Goal: Transaction & Acquisition: Purchase product/service

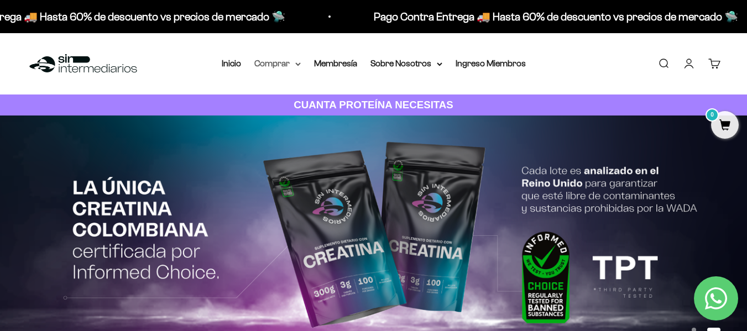
click at [285, 65] on summary "Comprar" at bounding box center [277, 63] width 46 height 14
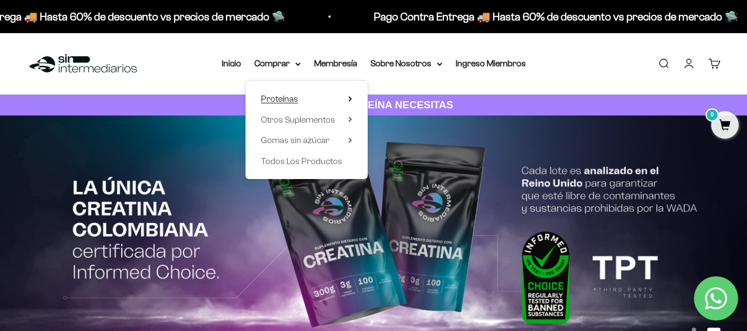
click at [285, 96] on span "Proteínas" at bounding box center [279, 98] width 37 height 9
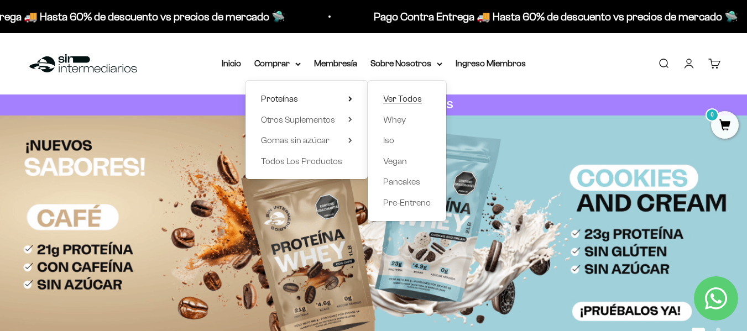
click at [412, 98] on span "Ver Todos" at bounding box center [402, 98] width 39 height 9
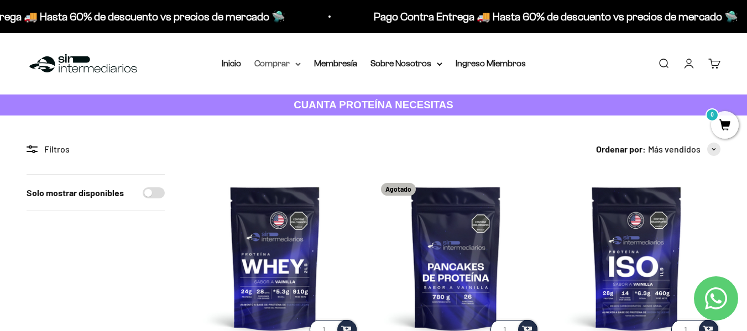
click at [278, 66] on summary "Comprar" at bounding box center [277, 63] width 46 height 14
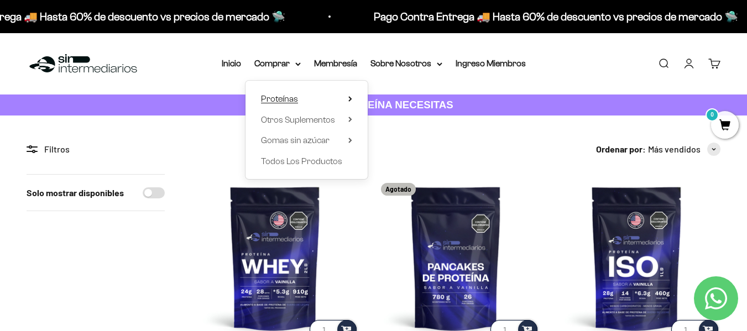
click at [316, 98] on summary "Proteínas" at bounding box center [306, 99] width 91 height 14
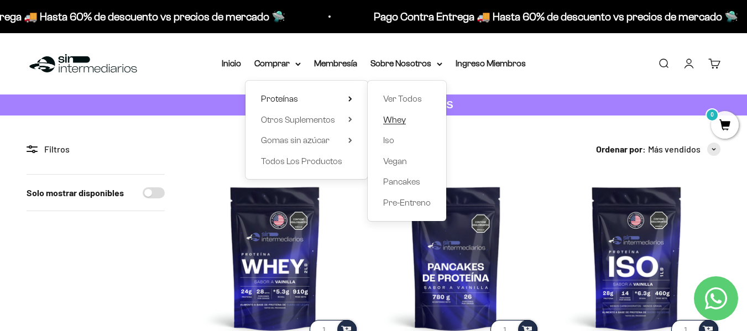
click at [394, 122] on span "Whey" at bounding box center [394, 119] width 23 height 9
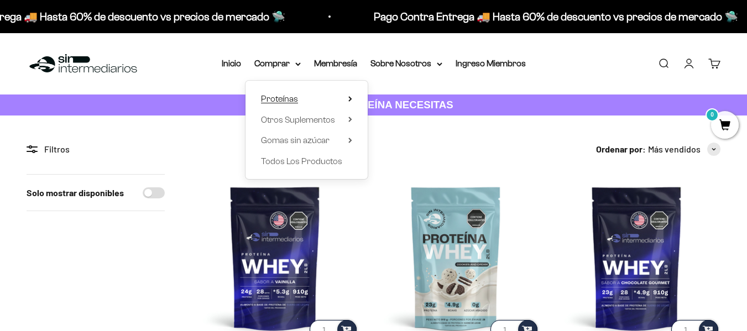
click at [316, 93] on summary "Proteínas" at bounding box center [306, 99] width 91 height 14
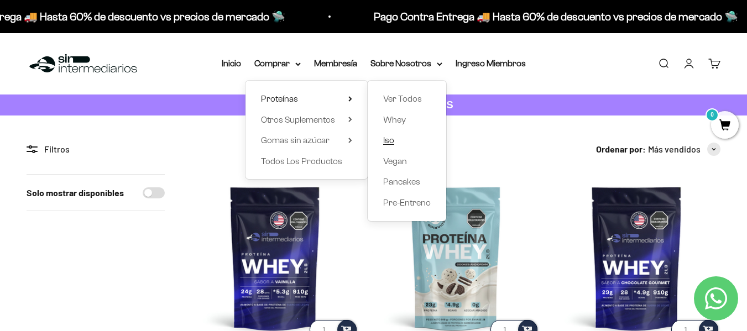
click at [391, 137] on span "Iso" at bounding box center [388, 139] width 11 height 9
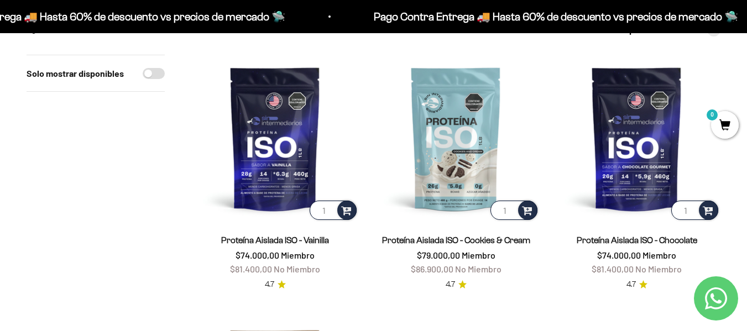
scroll to position [113, 0]
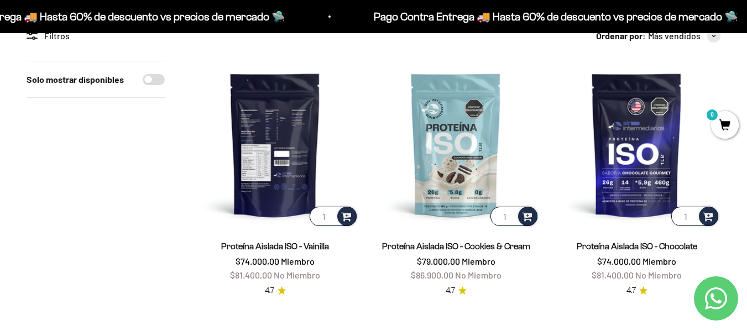
click at [253, 115] on img at bounding box center [274, 144] width 167 height 167
